Goal: Transaction & Acquisition: Download file/media

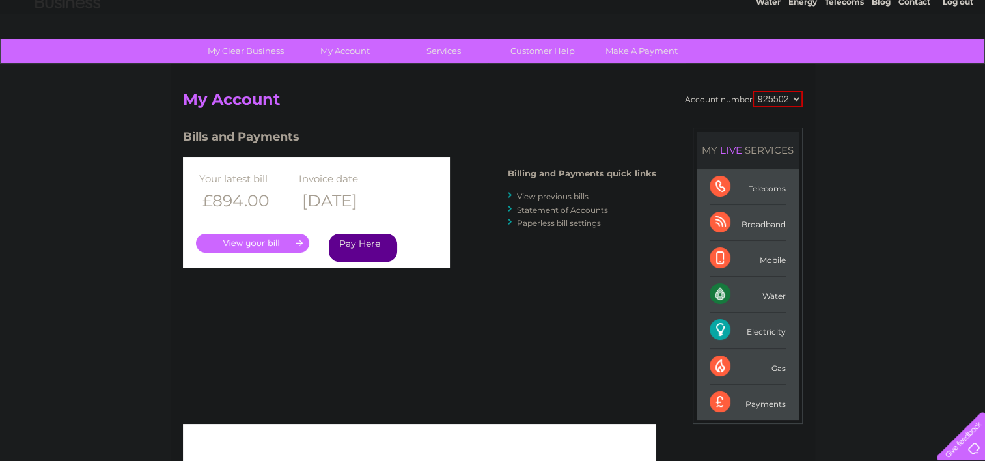
click at [251, 236] on link "." at bounding box center [252, 243] width 113 height 19
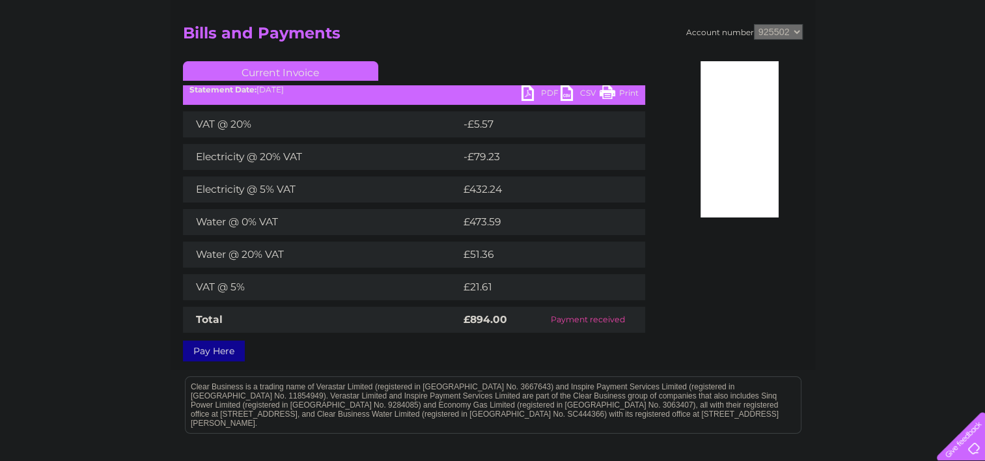
scroll to position [132, 0]
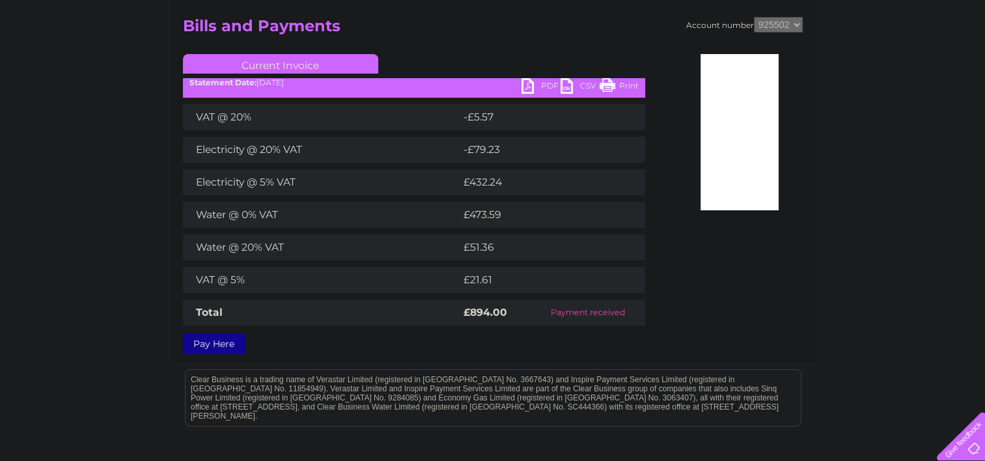
click at [536, 87] on link "PDF" at bounding box center [540, 87] width 39 height 19
